Goal: Task Accomplishment & Management: Complete application form

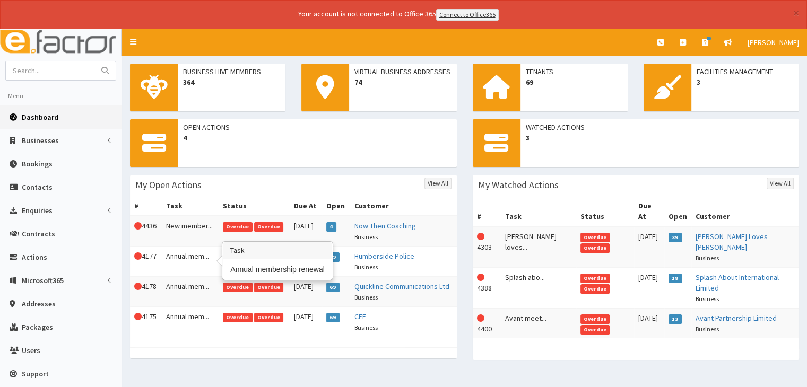
click at [180, 269] on td "Annual mem..." at bounding box center [190, 261] width 57 height 30
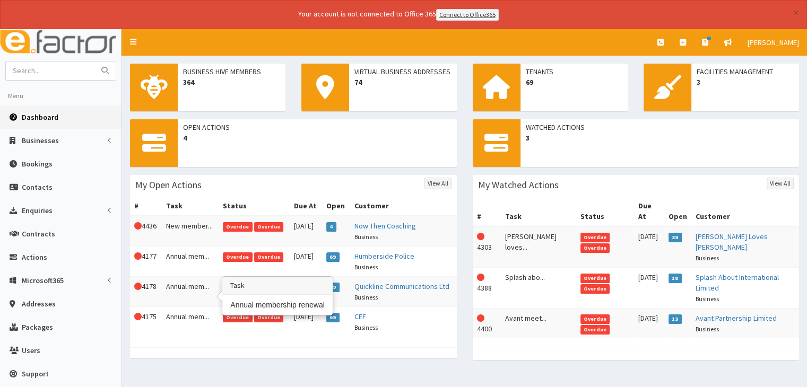
click at [179, 291] on td "Annual mem..." at bounding box center [190, 291] width 57 height 30
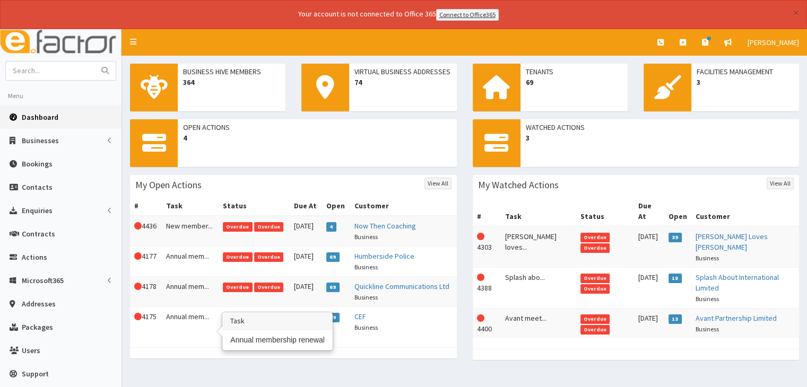
click at [185, 327] on td "Annual mem..." at bounding box center [190, 322] width 57 height 30
click at [38, 69] on input "text" at bounding box center [50, 71] width 89 height 19
type input "connex"
click at [94, 62] on button "submit" at bounding box center [104, 71] width 21 height 19
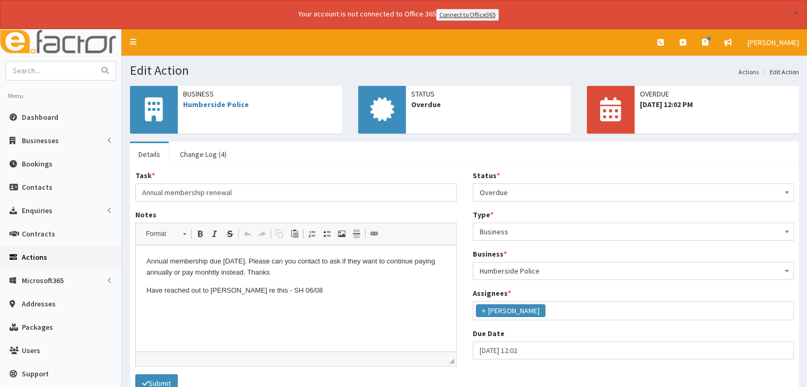
scroll to position [115, 0]
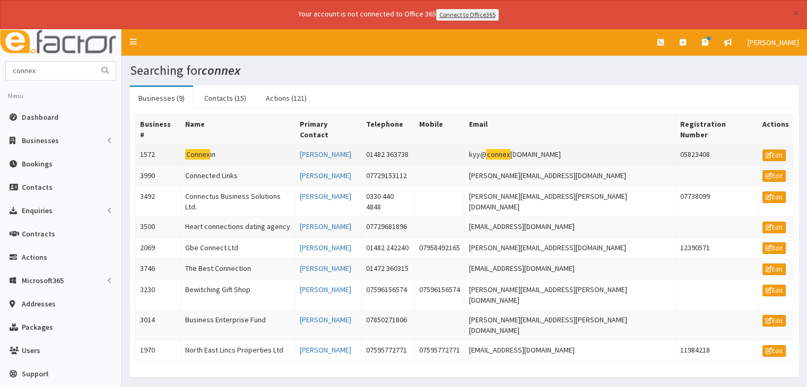
click at [232, 144] on td "Connex in" at bounding box center [238, 154] width 114 height 21
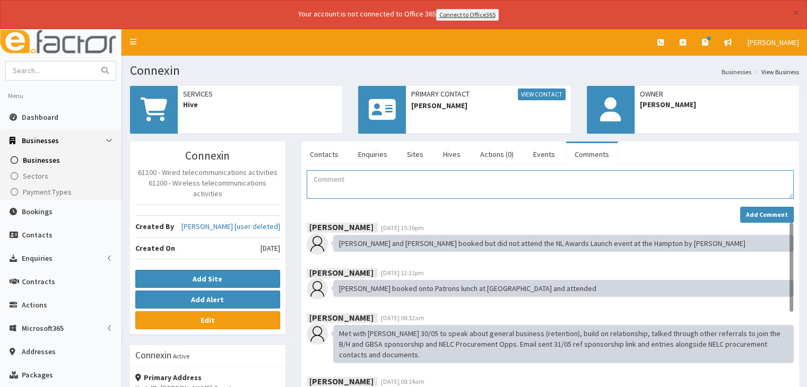
click at [344, 177] on textarea "Comment" at bounding box center [550, 184] width 487 height 29
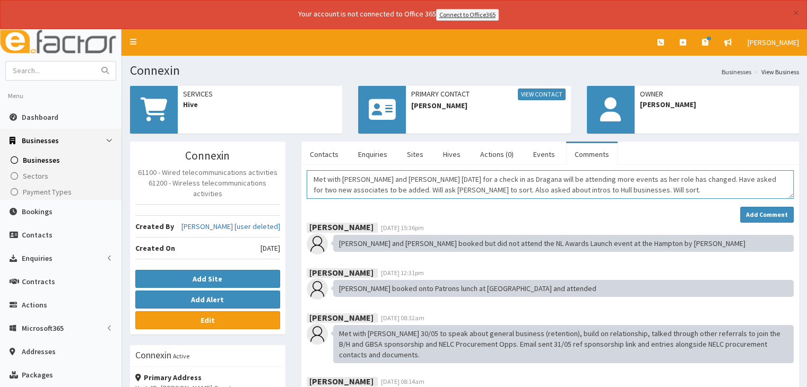
type textarea "Met with [PERSON_NAME] and [PERSON_NAME] [DATE] for a check in as Dragana will …"
click at [762, 203] on div "Met with [PERSON_NAME] and [PERSON_NAME] [DATE] for a check in as Dragana will …" at bounding box center [550, 196] width 487 height 53
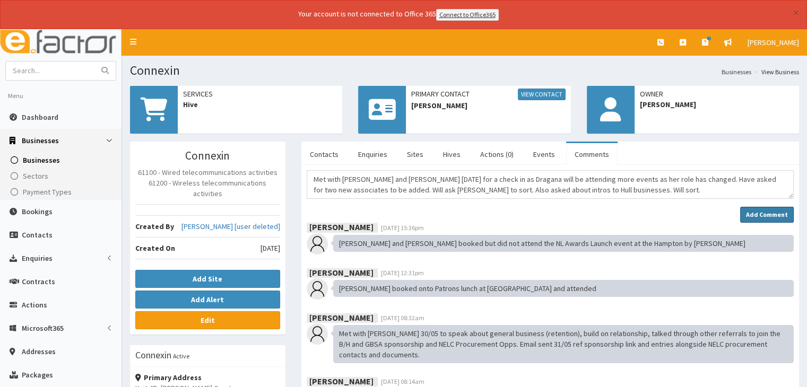
click at [760, 213] on strong "Add Comment" at bounding box center [767, 215] width 42 height 8
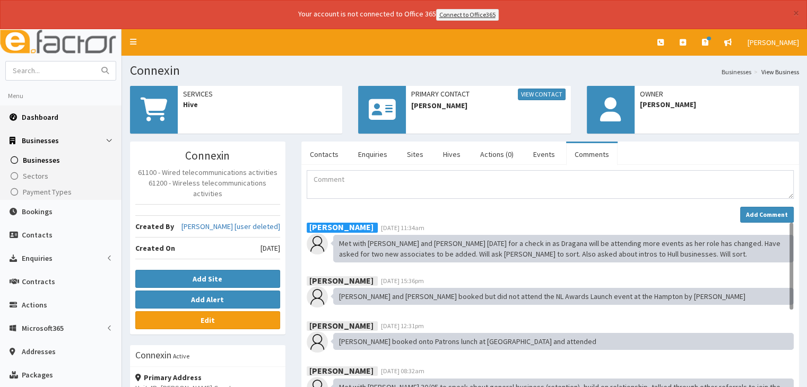
click at [45, 112] on span "Dashboard" at bounding box center [40, 117] width 37 height 10
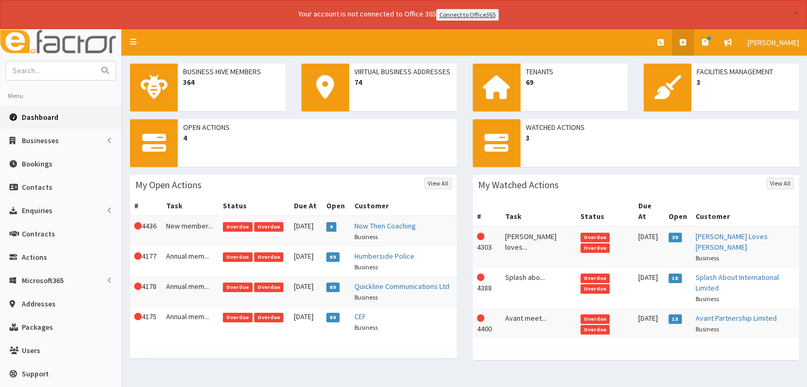
click at [681, 45] on link at bounding box center [683, 42] width 22 height 27
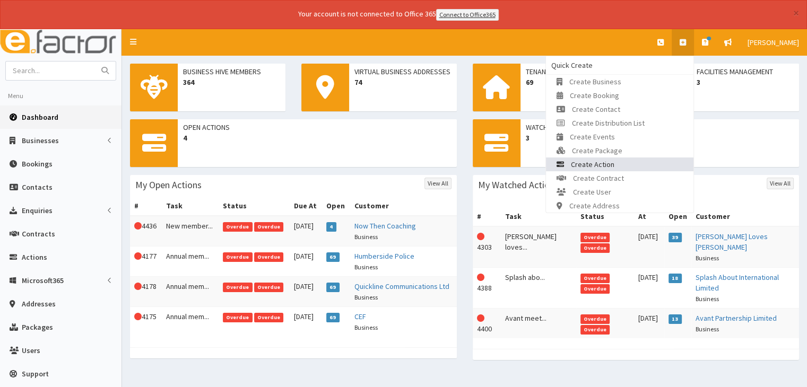
click at [584, 167] on span "Create Action" at bounding box center [593, 165] width 44 height 10
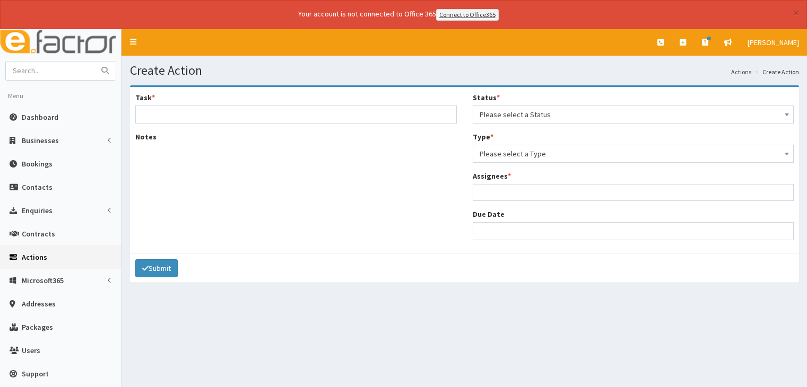
select select
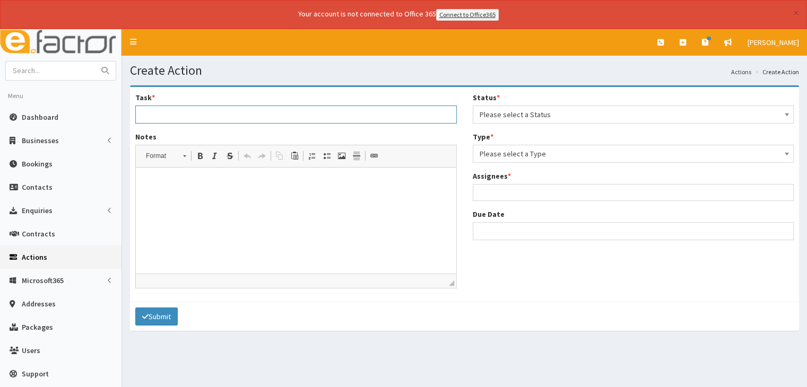
click at [238, 111] on input "Task *" at bounding box center [296, 115] width 322 height 18
type input "C"
type input "Connexin Meeting Actions"
click at [176, 181] on p at bounding box center [295, 183] width 299 height 11
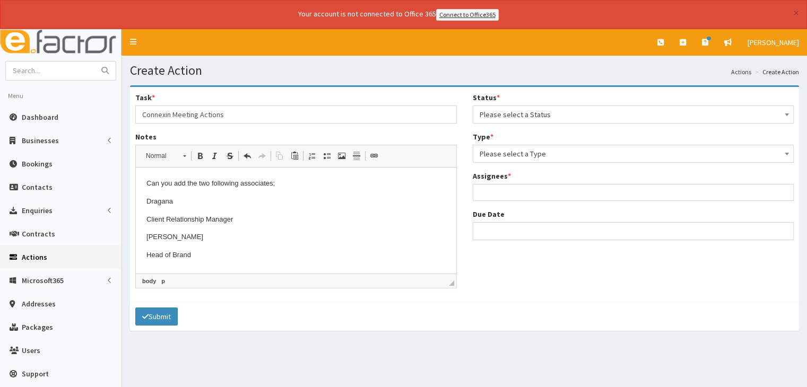
click at [183, 203] on p "Dragana" at bounding box center [295, 201] width 299 height 11
click at [144, 219] on html "Can you add the two following associates; [PERSON_NAME] - Client Relationship M…" at bounding box center [296, 220] width 320 height 104
click at [200, 219] on p "[PERSON_NAME]" at bounding box center [295, 219] width 299 height 11
click at [144, 239] on html "Can you add the two following associates; Dragana Belic - Client Relationship M…" at bounding box center [296, 211] width 320 height 86
click at [263, 223] on p "Adam Playford - Head of Brand" at bounding box center [295, 219] width 299 height 11
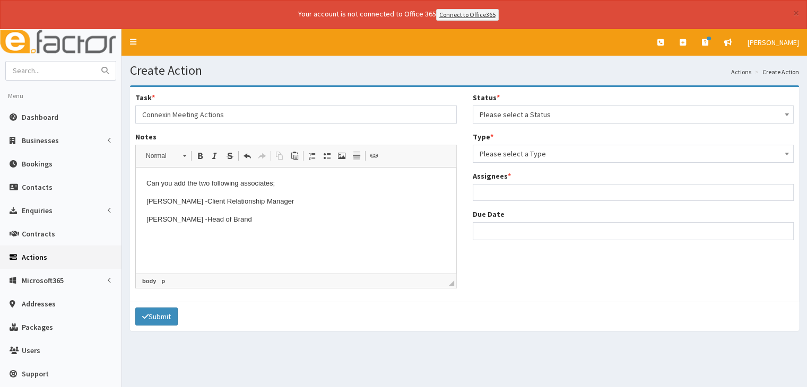
click at [250, 219] on p "Adam Playford - Head of Brand" at bounding box center [295, 219] width 299 height 11
click at [265, 228] on span "Paste" at bounding box center [279, 225] width 33 height 15
click at [251, 220] on p "Adam Playford - Head of Brand" at bounding box center [295, 219] width 299 height 11
click at [297, 204] on p "Dragana Belic - Client Relationship Manager" at bounding box center [295, 201] width 299 height 11
drag, startPoint x: 291, startPoint y: 202, endPoint x: 427, endPoint y: 368, distance: 214.5
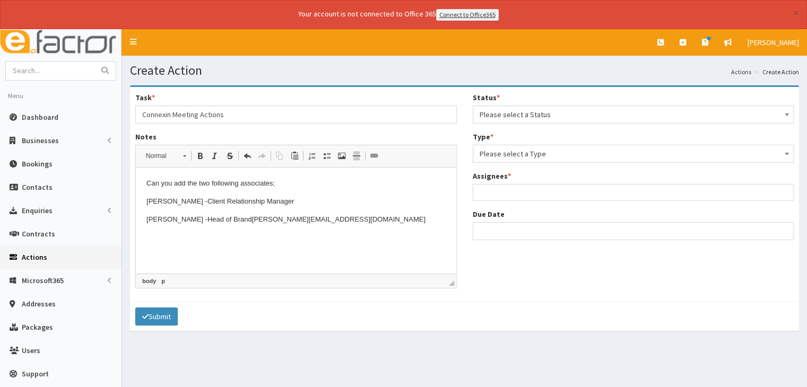
click at [287, 202] on p "Dragana Belic - Client Relationship Manager" at bounding box center [295, 201] width 299 height 11
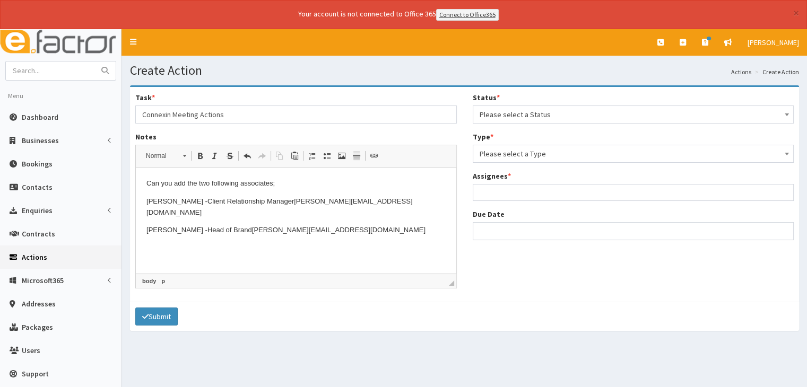
click at [344, 225] on p "Adam Playford - Head of Brand a.playford@connexin.co.uk" at bounding box center [295, 230] width 299 height 11
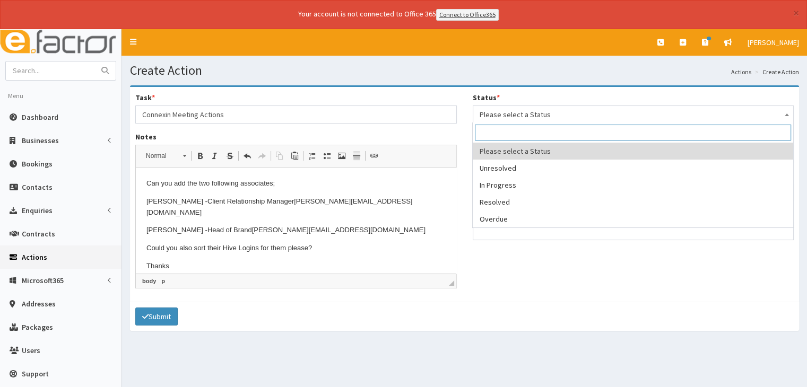
click at [496, 114] on span "Please select a Status" at bounding box center [634, 114] width 308 height 15
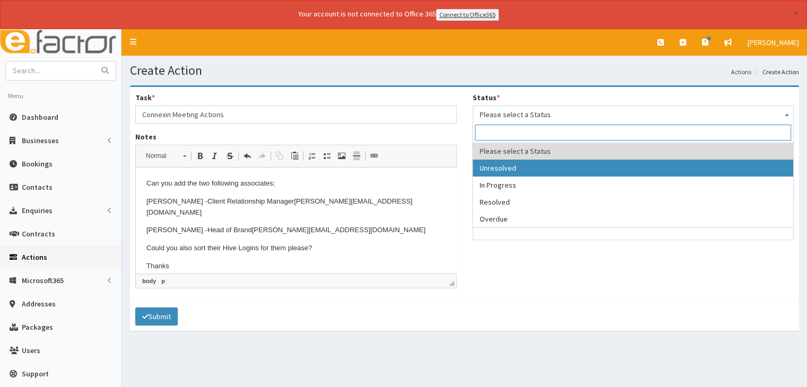
select select "1"
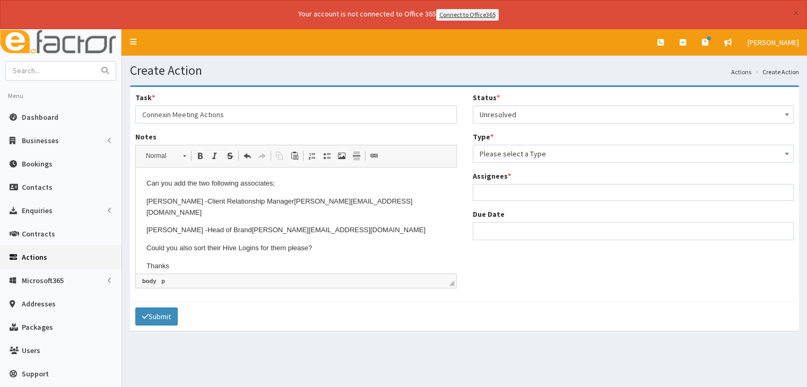
click at [498, 157] on span "Please select a Type" at bounding box center [634, 153] width 308 height 15
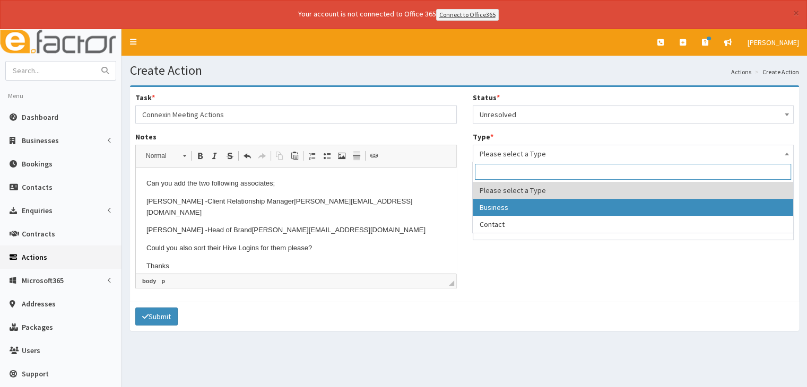
select select "business"
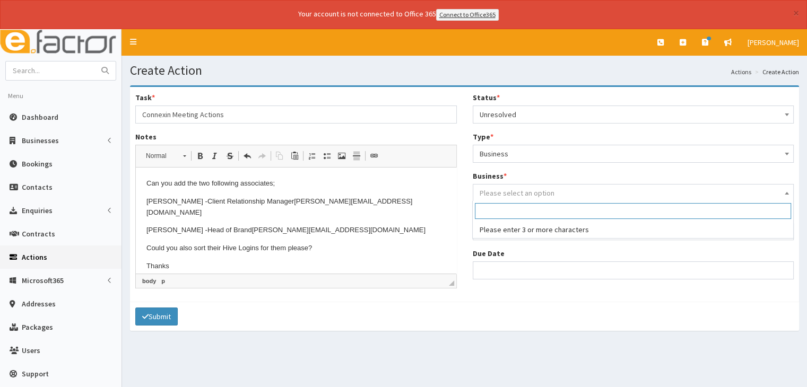
click at [492, 189] on span "Please select an option" at bounding box center [517, 193] width 75 height 10
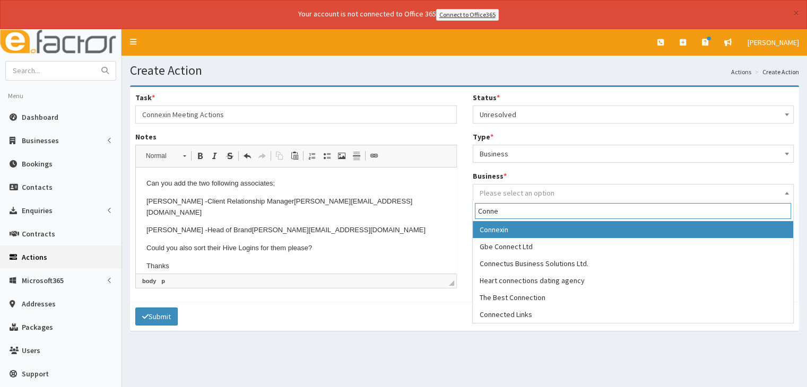
type input "Conne"
select select "1572"
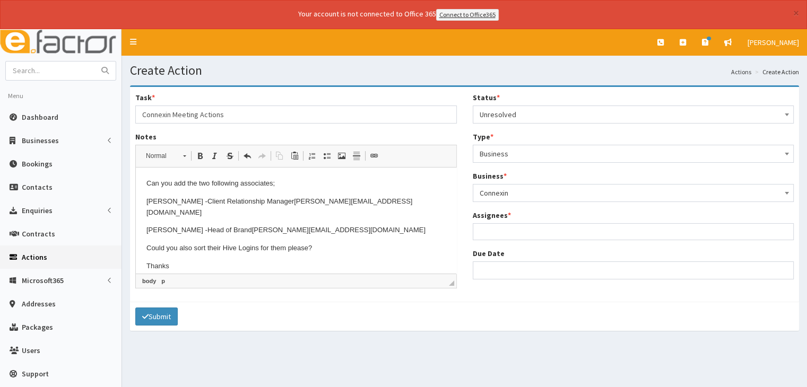
click at [487, 233] on ul at bounding box center [633, 230] width 320 height 13
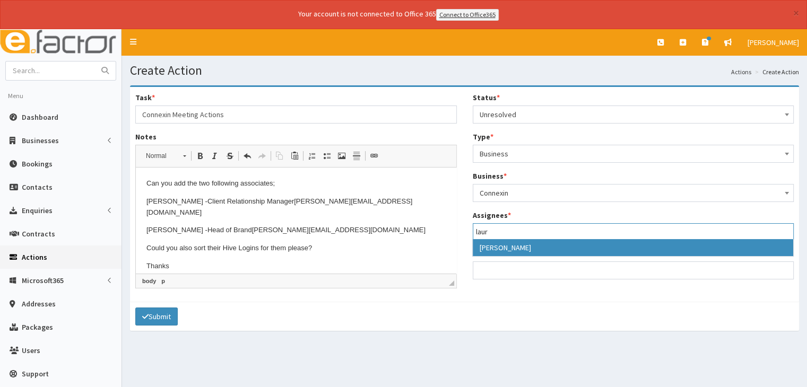
type input "laur"
select select "36"
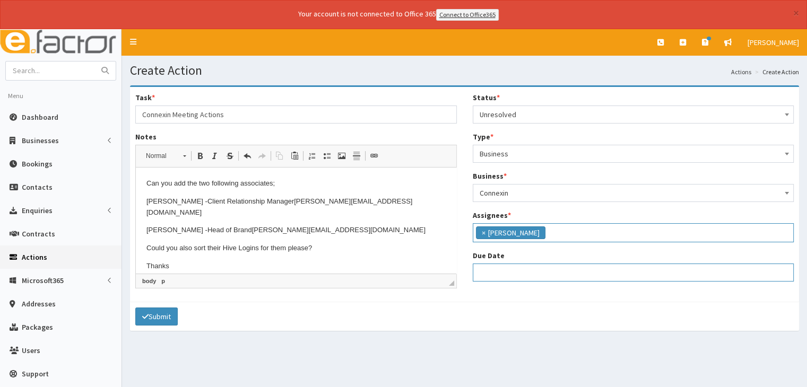
click at [483, 268] on input "Due Date" at bounding box center [634, 273] width 322 height 18
select select "12"
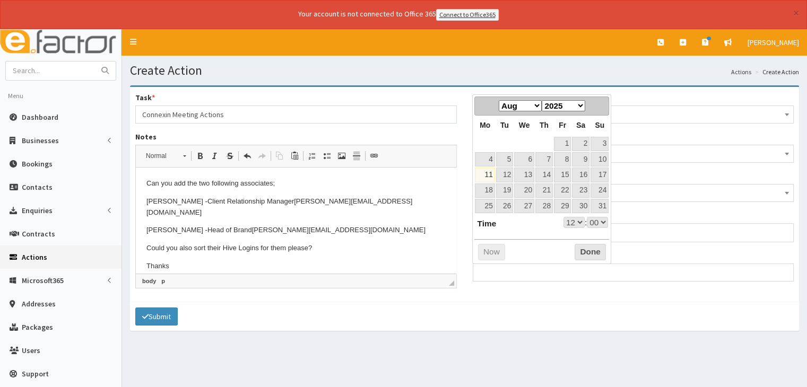
click at [500, 226] on dl "Time 12:00 Hour 00 01 02 03 04 05 06 07 08 09 10 11 12 13 14 15 16 17 18 19 20 …" at bounding box center [541, 223] width 134 height 12
click at [523, 175] on link "13" at bounding box center [524, 175] width 20 height 14
type input "[DATE] 12:00"
select select "12"
click at [578, 249] on button "Done" at bounding box center [590, 252] width 31 height 17
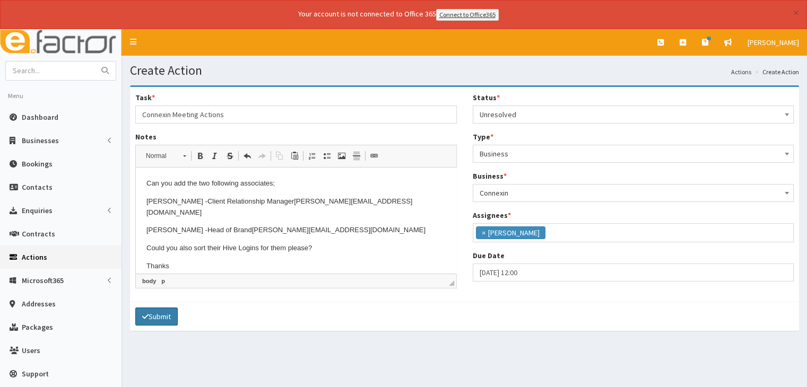
click at [166, 318] on button "Submit" at bounding box center [156, 317] width 42 height 18
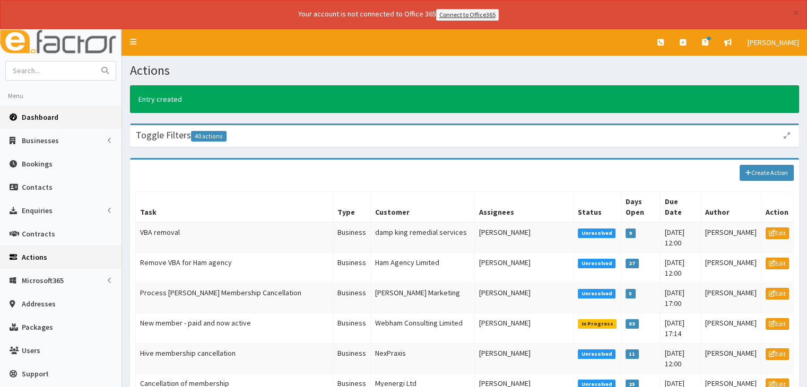
click at [75, 111] on link "Dashboard" at bounding box center [61, 117] width 122 height 23
